Goal: Transaction & Acquisition: Download file/media

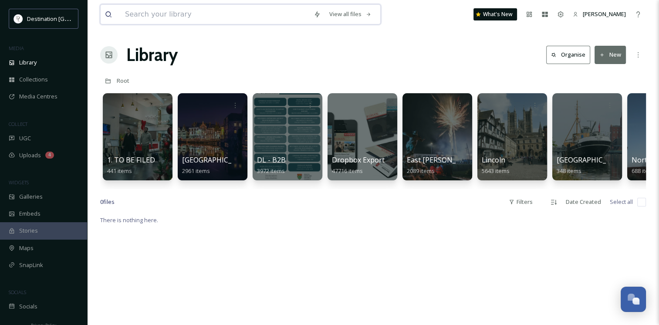
click at [197, 17] on input at bounding box center [215, 14] width 189 height 19
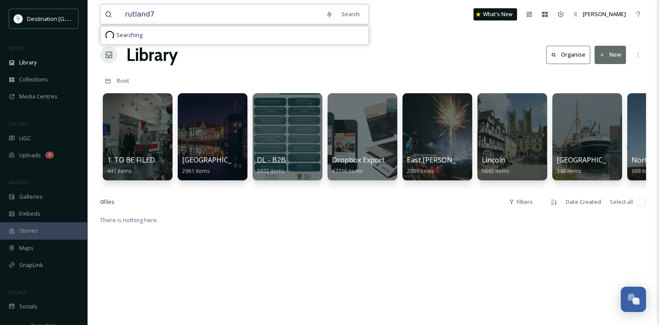
click at [197, 17] on input "rutland7" at bounding box center [221, 14] width 201 height 19
type input "rutland"
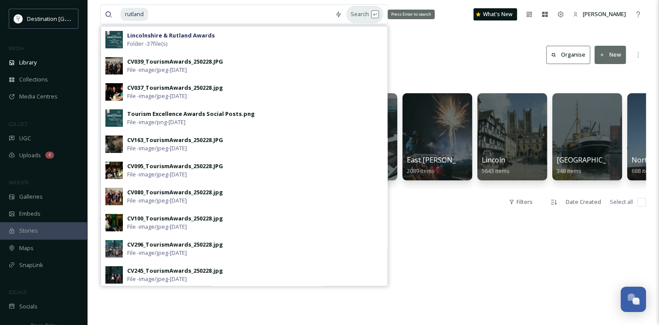
click at [366, 13] on div "Search Press Enter to search" at bounding box center [364, 14] width 37 height 17
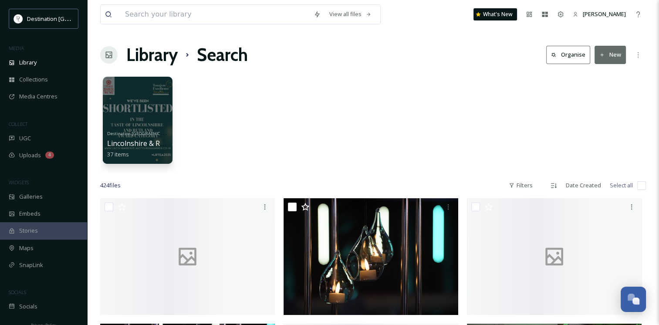
click at [645, 101] on div "Destination [GEOGRAPHIC_DATA] [GEOGRAPHIC_DATA] & Rutland Awards 37 items" at bounding box center [373, 122] width 546 height 100
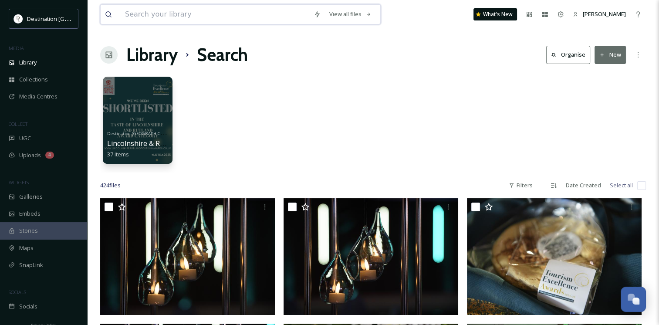
click at [156, 18] on input at bounding box center [215, 14] width 189 height 19
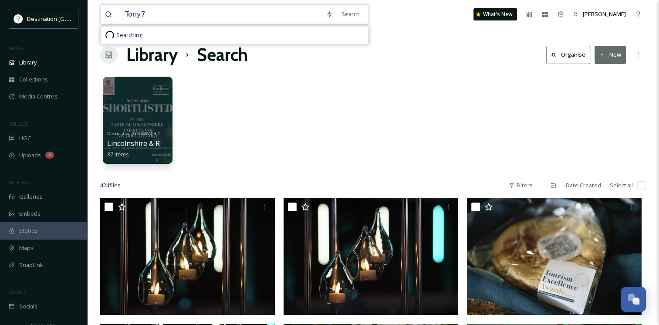
click at [156, 18] on input "Tony7" at bounding box center [221, 14] width 201 height 19
type input "[PERSON_NAME]"
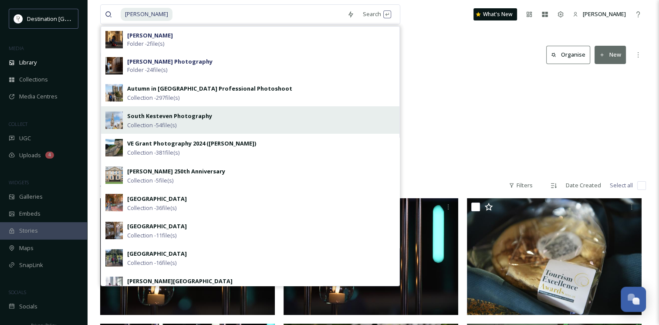
drag, startPoint x: 201, startPoint y: 119, endPoint x: 170, endPoint y: 124, distance: 30.9
click at [170, 124] on span "Collection - 54 file(s)" at bounding box center [151, 125] width 49 height 8
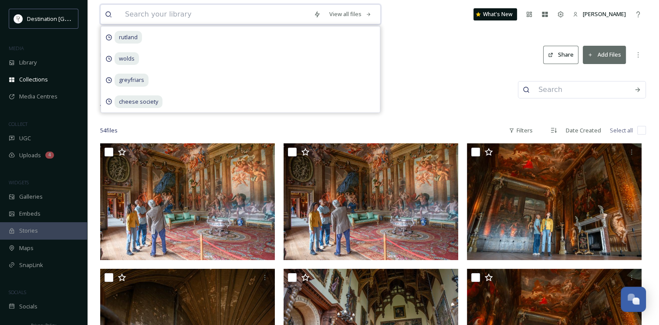
click at [181, 16] on input at bounding box center [215, 14] width 189 height 19
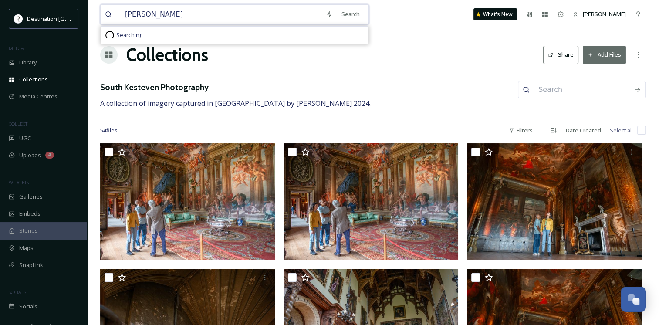
type input "[PERSON_NAME]"
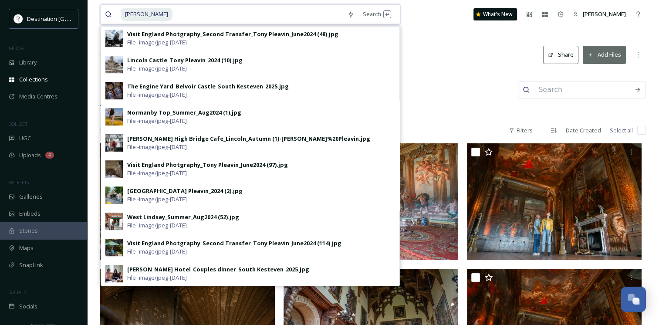
scroll to position [591, 0]
click at [371, 10] on div "Search Press Enter to search" at bounding box center [377, 14] width 37 height 17
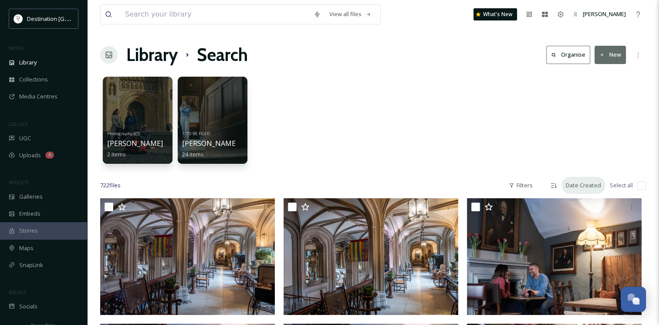
click at [566, 185] on div "Date Created" at bounding box center [584, 185] width 44 height 17
click at [555, 187] on icon at bounding box center [553, 185] width 7 height 7
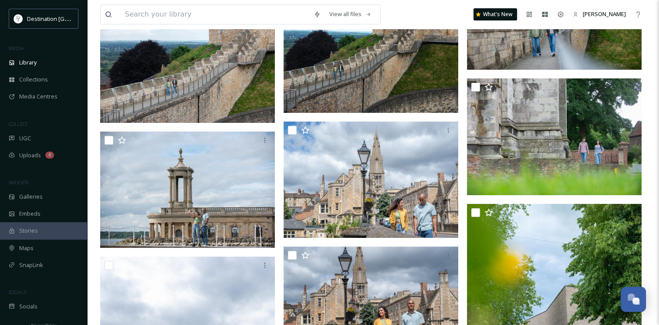
scroll to position [10197, 0]
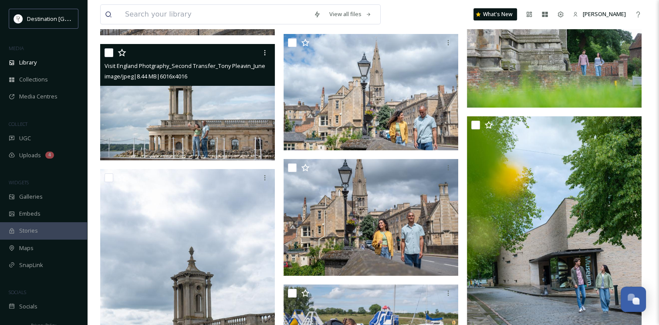
click at [109, 52] on input "checkbox" at bounding box center [109, 52] width 9 height 9
checkbox input "true"
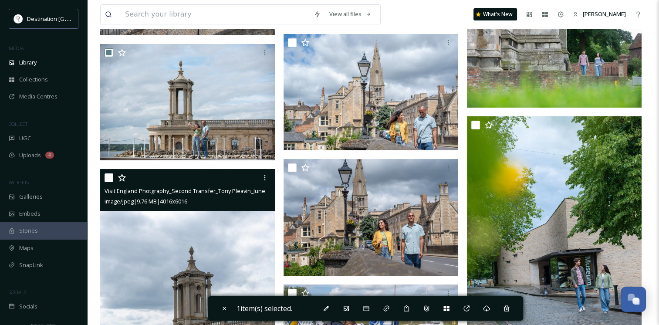
click at [109, 175] on input "checkbox" at bounding box center [109, 177] width 9 height 9
checkbox input "true"
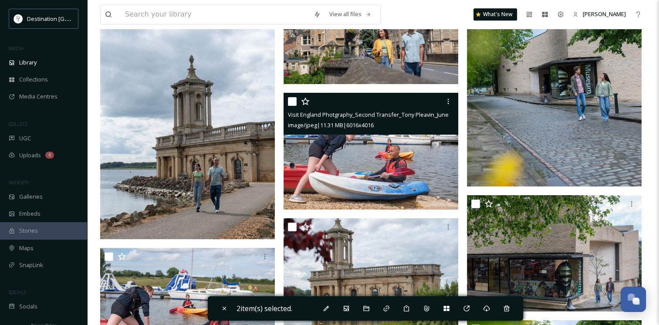
scroll to position [10406, 0]
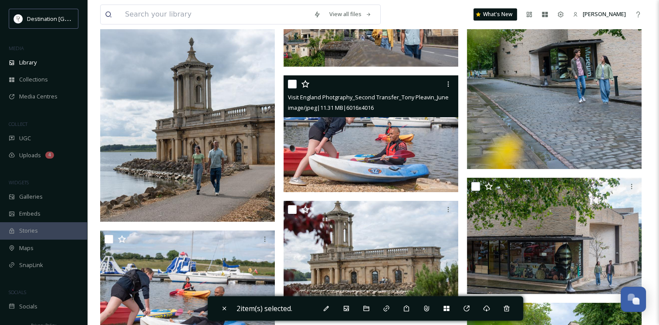
click at [293, 83] on input "checkbox" at bounding box center [292, 84] width 9 height 9
checkbox input "true"
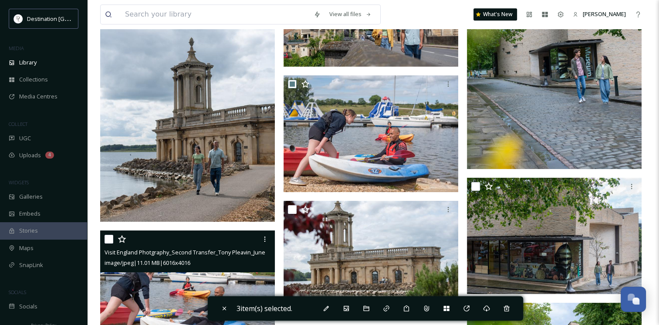
click at [111, 240] on input "checkbox" at bounding box center [109, 239] width 9 height 9
checkbox input "true"
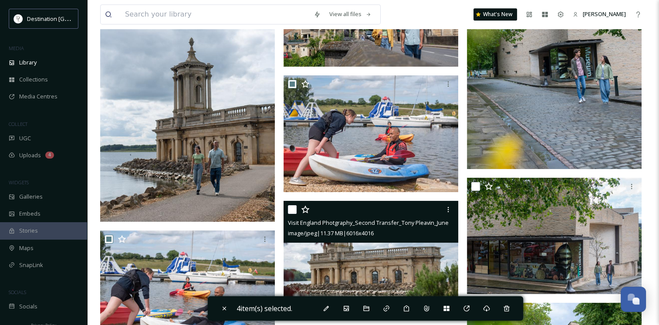
click at [288, 208] on input "checkbox" at bounding box center [292, 209] width 9 height 9
checkbox input "true"
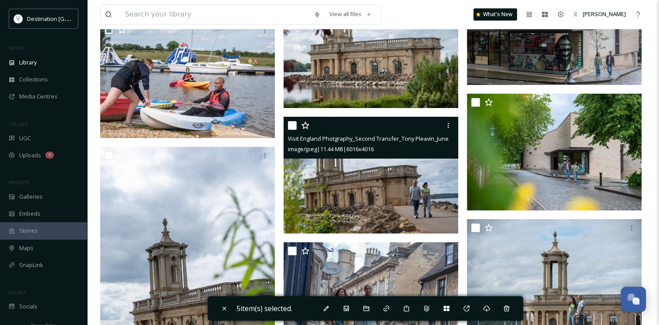
scroll to position [10633, 0]
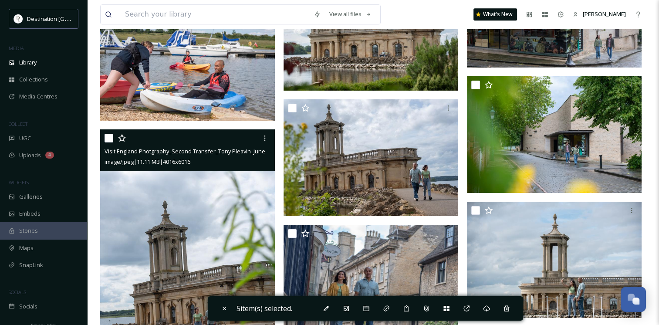
click at [112, 138] on input "checkbox" at bounding box center [109, 138] width 9 height 9
checkbox input "true"
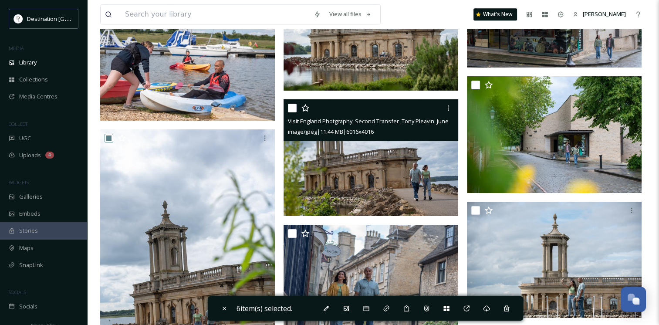
click at [293, 107] on input "checkbox" at bounding box center [292, 108] width 9 height 9
checkbox input "true"
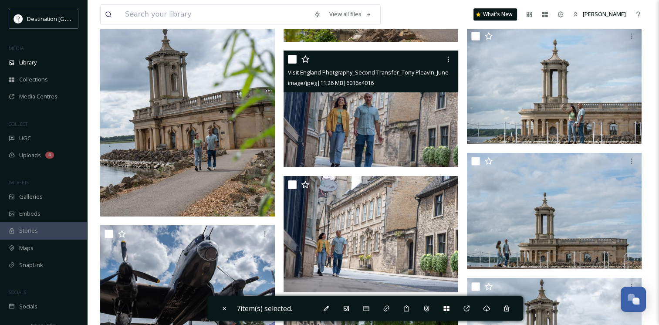
scroll to position [10772, 0]
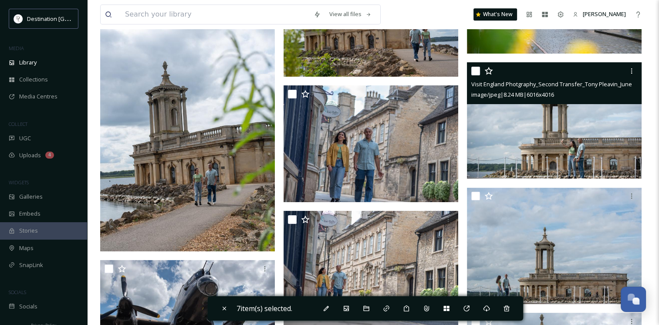
click at [473, 72] on input "checkbox" at bounding box center [475, 71] width 9 height 9
checkbox input "true"
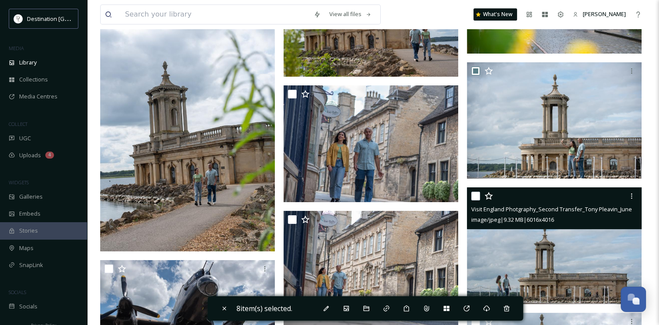
click at [477, 196] on input "checkbox" at bounding box center [475, 196] width 9 height 9
checkbox input "true"
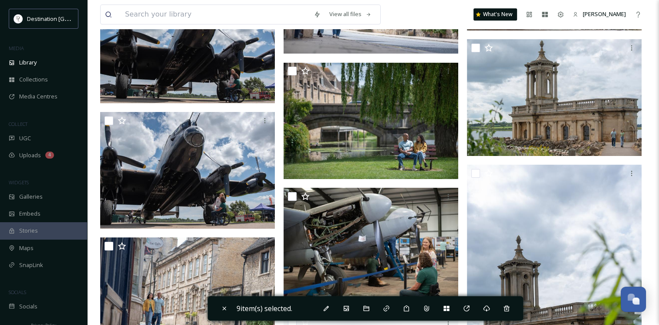
scroll to position [11056, 0]
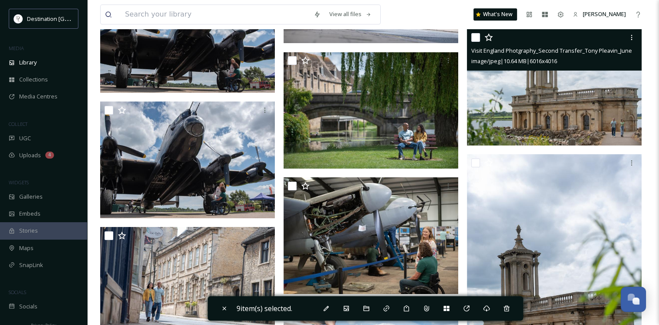
click at [476, 38] on input "checkbox" at bounding box center [475, 37] width 9 height 9
checkbox input "true"
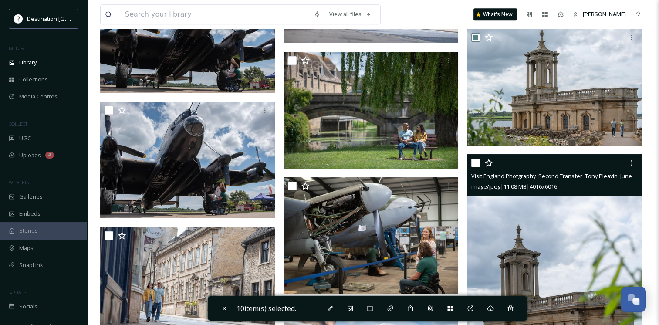
click at [475, 166] on input "checkbox" at bounding box center [475, 163] width 9 height 9
checkbox input "true"
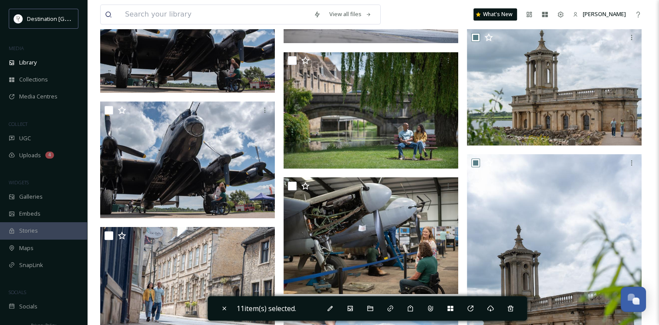
scroll to position [11341, 0]
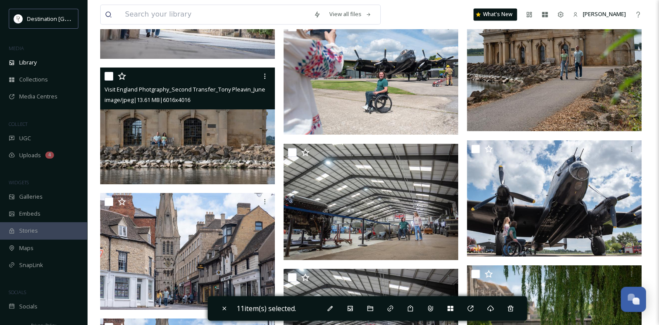
click at [111, 77] on input "checkbox" at bounding box center [109, 76] width 9 height 9
checkbox input "true"
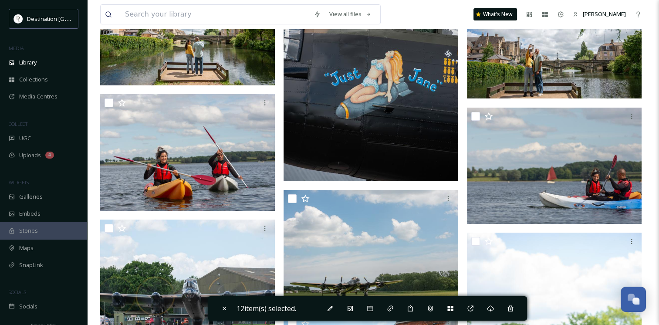
scroll to position [13507, 0]
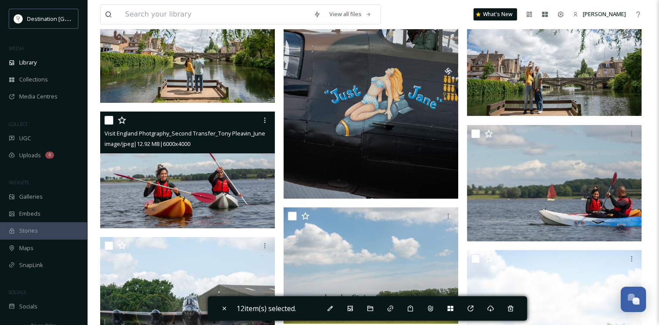
click at [109, 121] on input "checkbox" at bounding box center [109, 120] width 9 height 9
checkbox input "true"
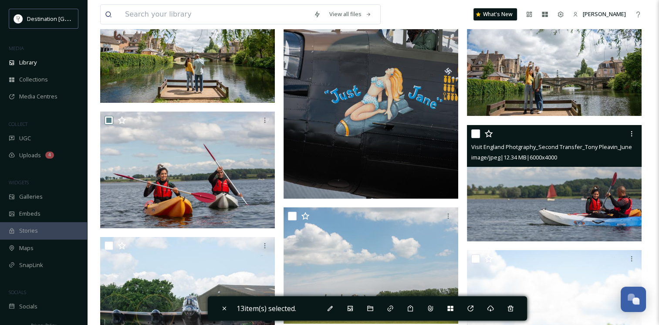
click at [476, 134] on input "checkbox" at bounding box center [475, 133] width 9 height 9
checkbox input "true"
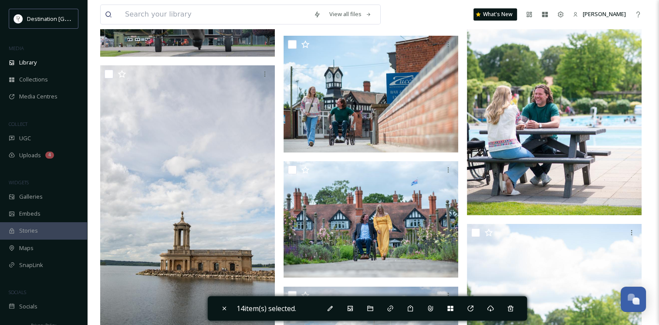
scroll to position [13803, 0]
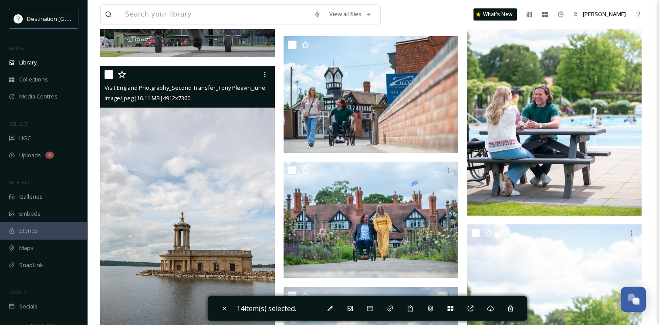
click at [109, 79] on div at bounding box center [189, 75] width 168 height 16
click at [108, 71] on input "checkbox" at bounding box center [109, 74] width 9 height 9
checkbox input "true"
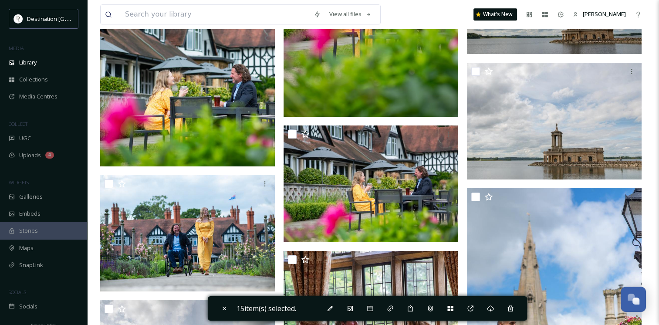
scroll to position [14076, 0]
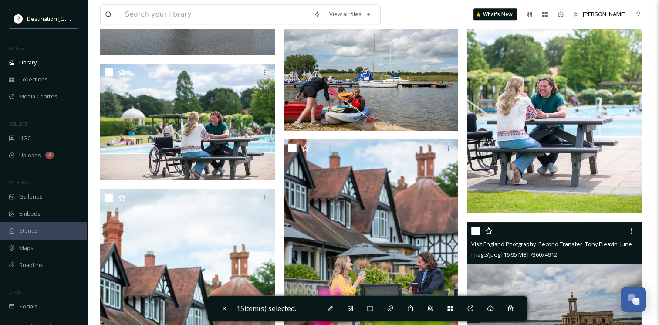
click at [474, 233] on input "checkbox" at bounding box center [475, 231] width 9 height 9
checkbox input "true"
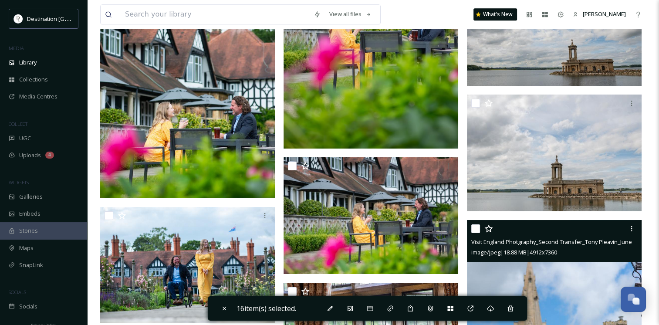
scroll to position [14355, 0]
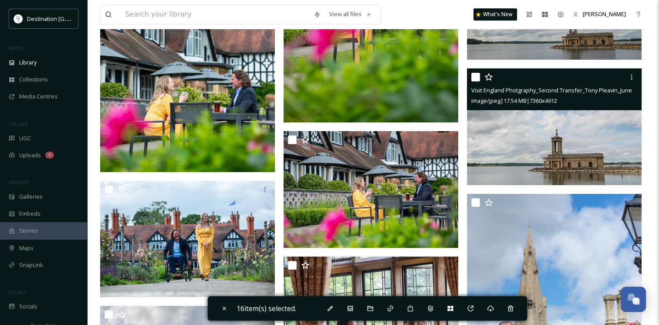
click at [478, 73] on input "checkbox" at bounding box center [475, 77] width 9 height 9
checkbox input "true"
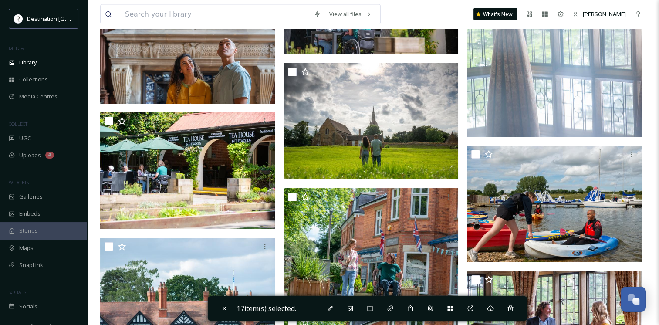
scroll to position [15087, 0]
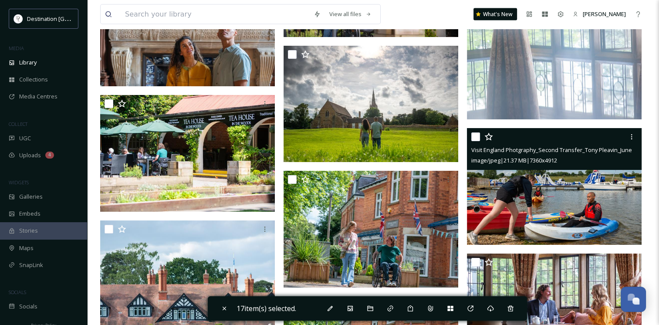
click at [474, 135] on input "checkbox" at bounding box center [475, 136] width 9 height 9
checkbox input "true"
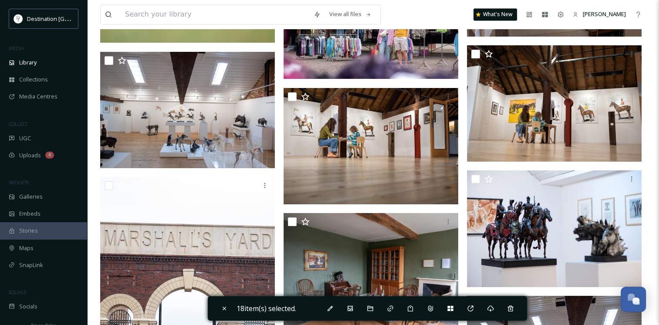
scroll to position [18381, 0]
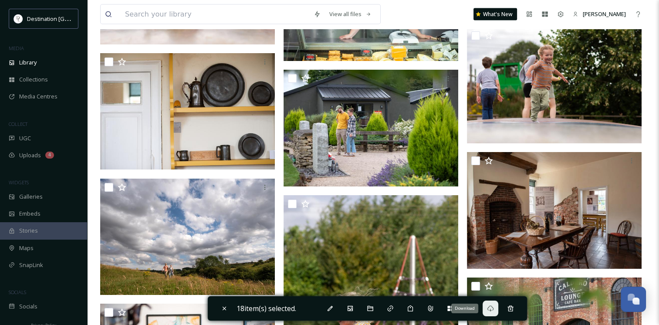
click at [497, 309] on div "Download" at bounding box center [491, 309] width 16 height 16
